Goal: Find specific page/section: Find specific page/section

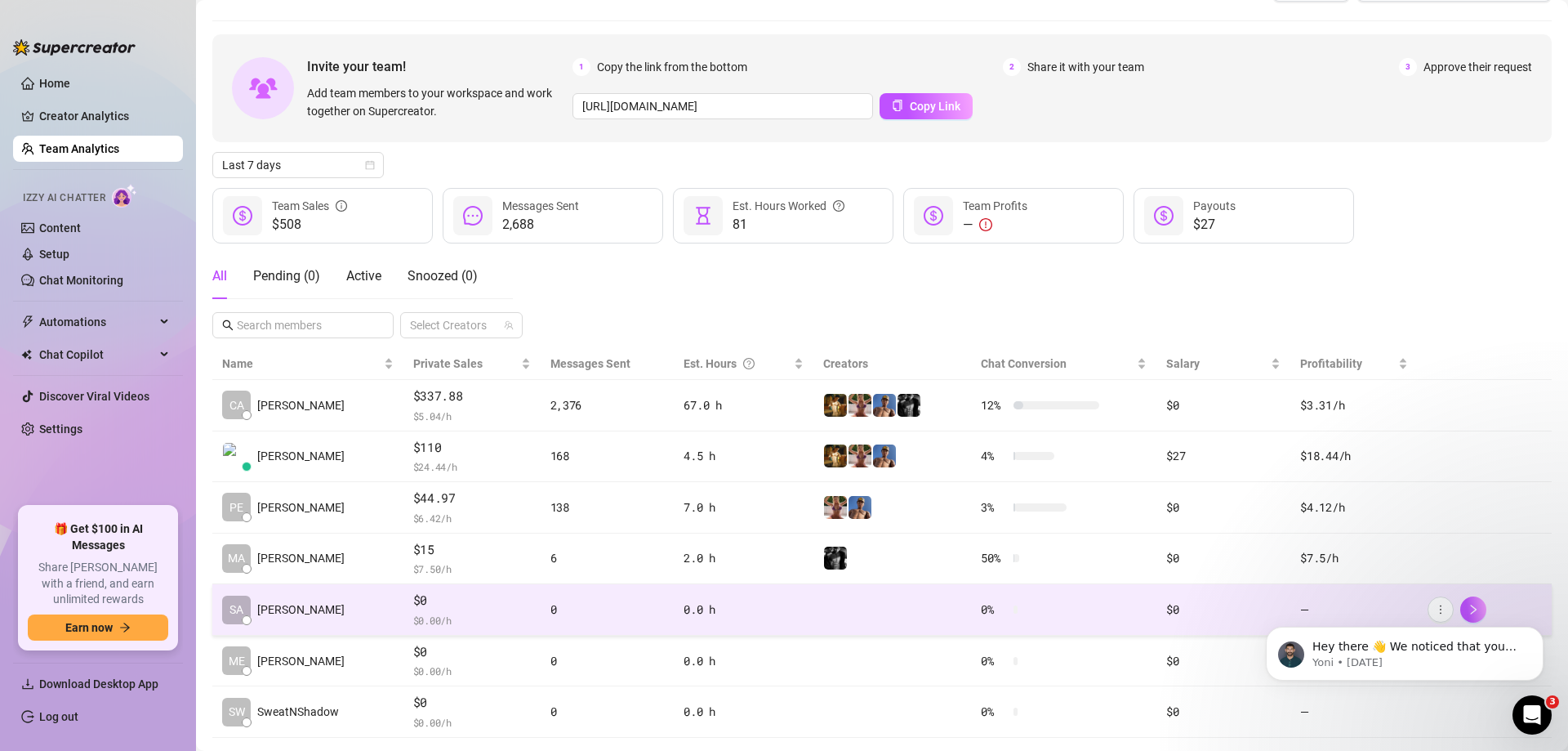
scroll to position [77, 0]
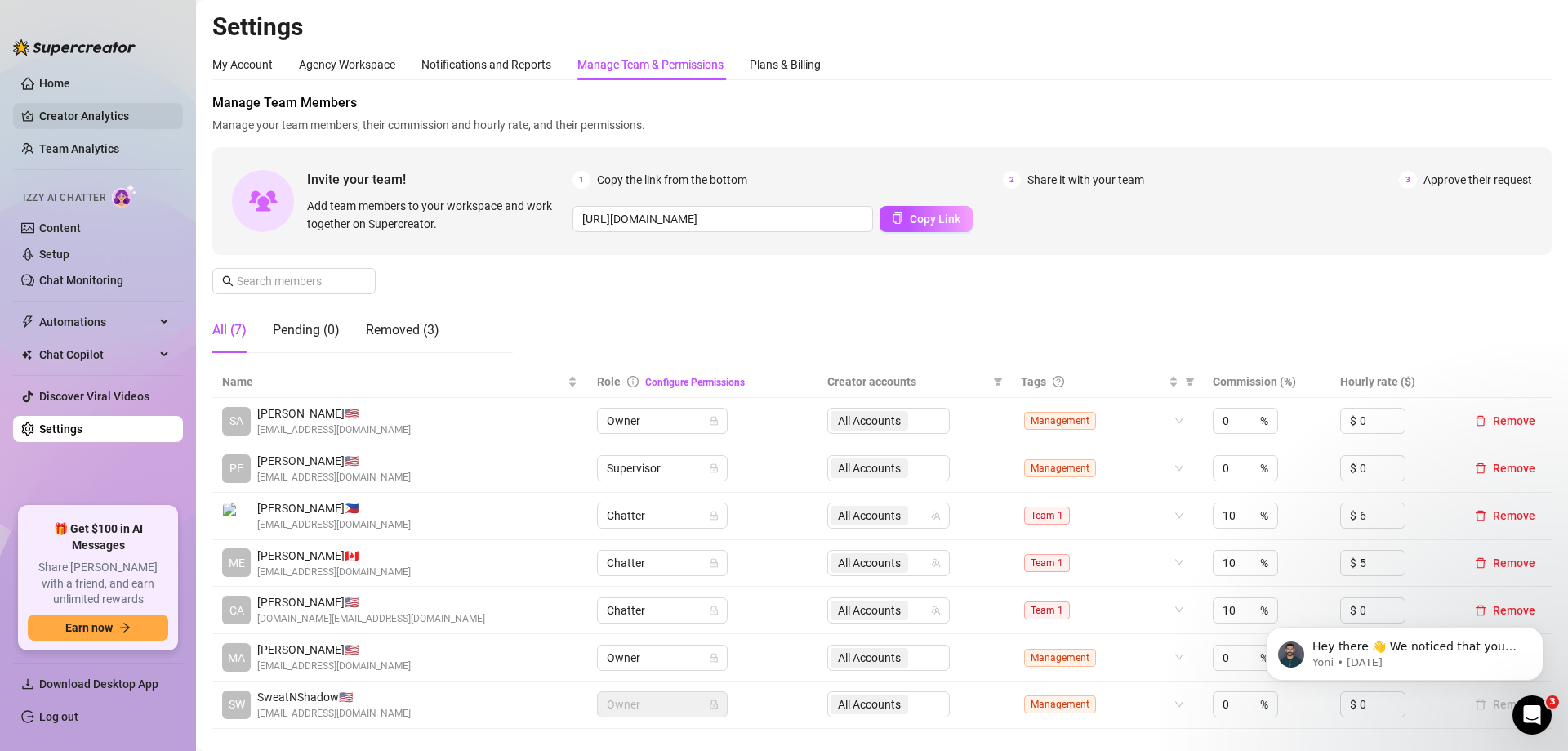
click at [98, 116] on link "Creator Analytics" at bounding box center [104, 116] width 131 height 26
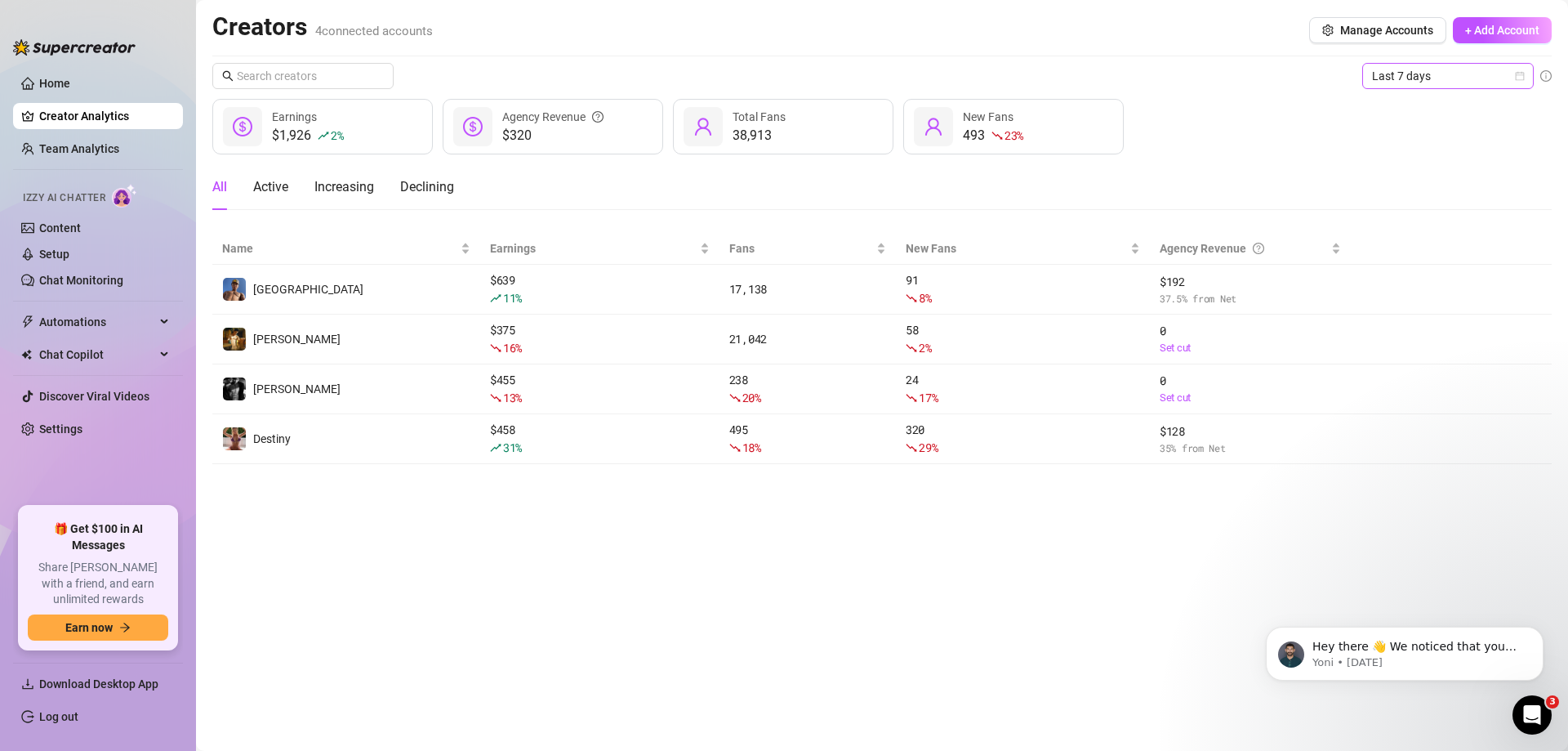
click at [1423, 72] on span "Last 7 days" at bounding box center [1448, 76] width 152 height 25
click at [1450, 149] on div "Last 30 days" at bounding box center [1448, 161] width 165 height 26
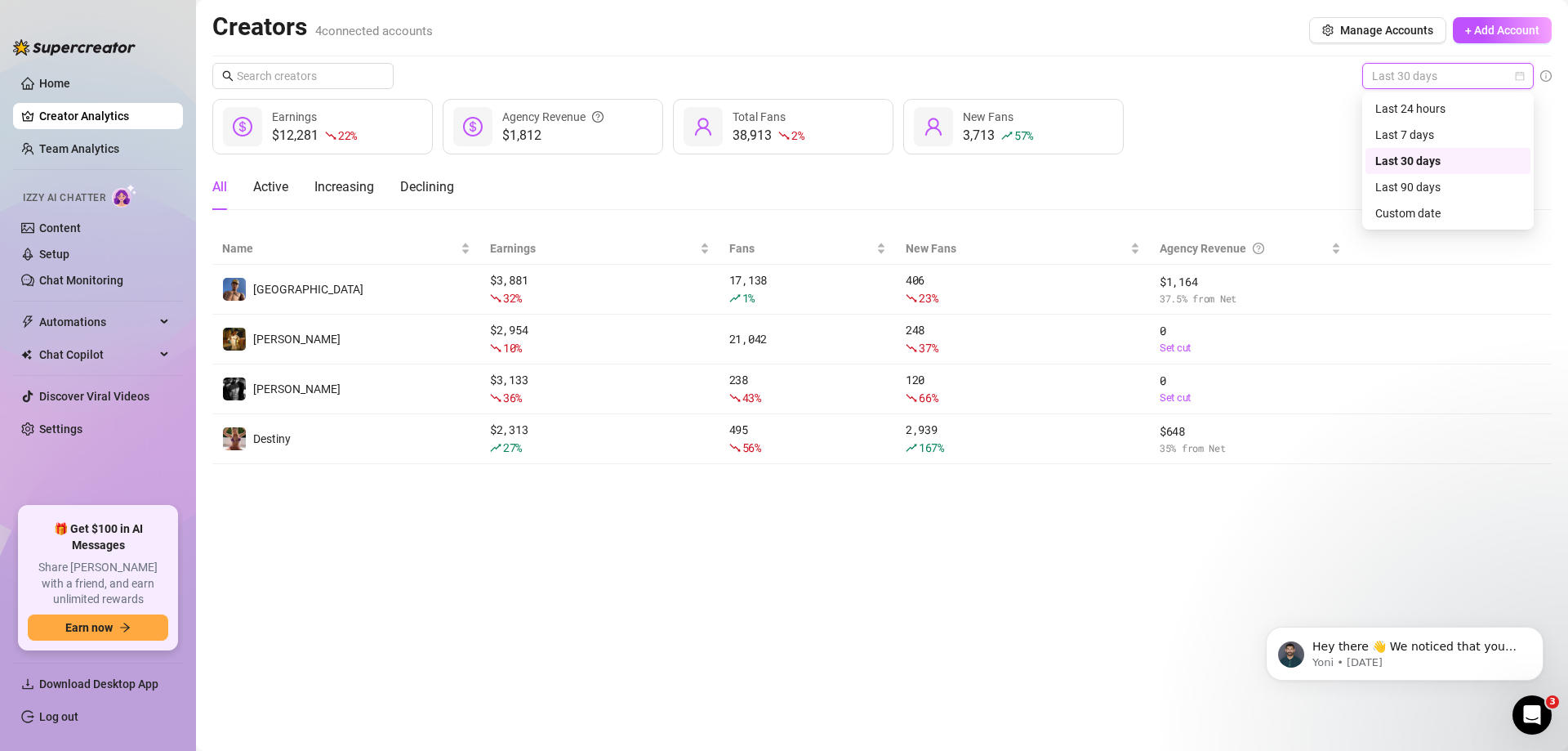
click at [1442, 68] on span "Last 30 days" at bounding box center [1448, 76] width 152 height 25
